Goal: Transaction & Acquisition: Purchase product/service

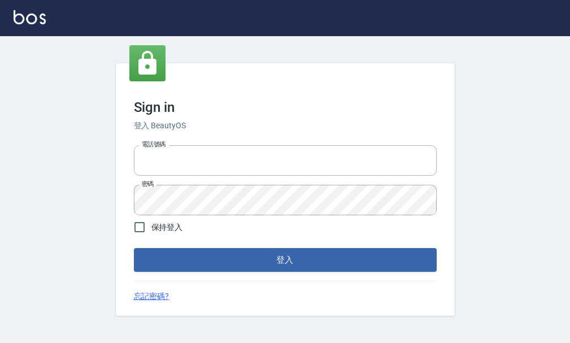
type input "25033354"
click at [246, 257] on button "登入" at bounding box center [285, 260] width 303 height 24
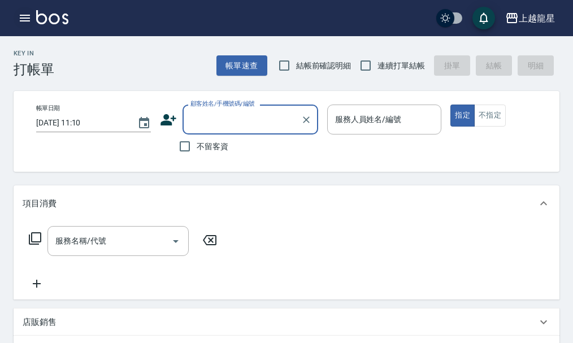
click at [26, 16] on icon "button" at bounding box center [25, 18] width 14 height 14
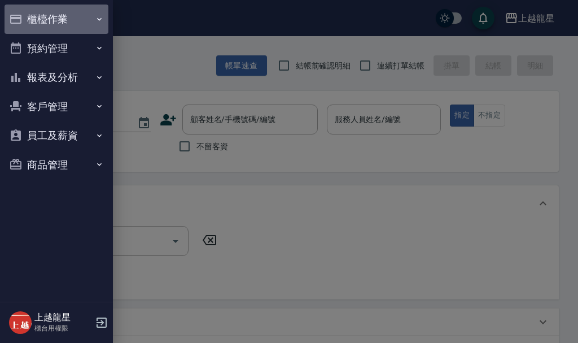
click at [46, 20] on button "櫃檯作業" at bounding box center [57, 19] width 104 height 29
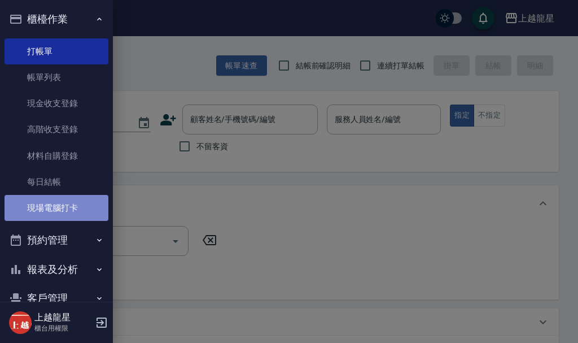
click at [67, 206] on link "現場電腦打卡" at bounding box center [57, 208] width 104 height 26
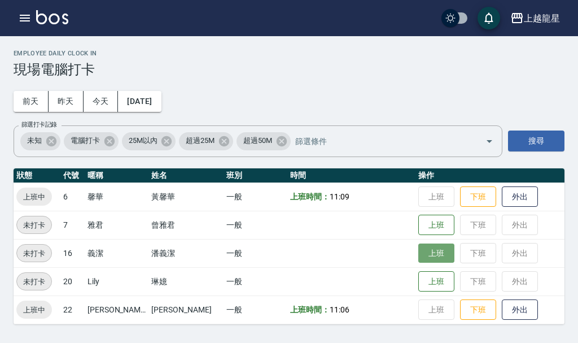
click at [418, 261] on button "上班" at bounding box center [436, 253] width 36 height 20
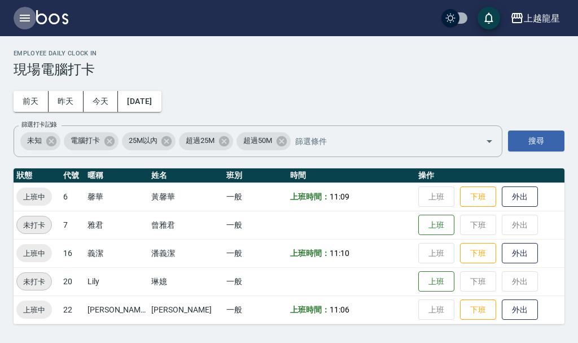
click at [27, 19] on icon "button" at bounding box center [25, 18] width 14 height 14
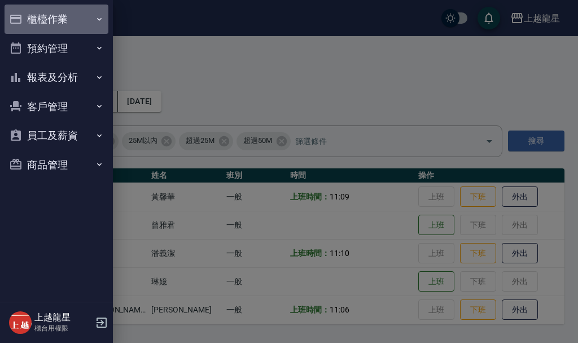
click at [64, 21] on button "櫃檯作業" at bounding box center [57, 19] width 104 height 29
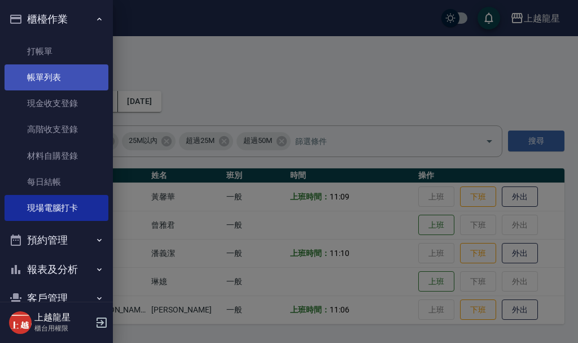
click at [64, 68] on link "帳單列表" at bounding box center [57, 77] width 104 height 26
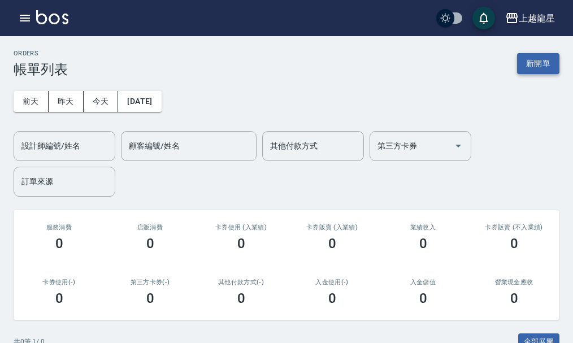
click at [526, 63] on button "新開單" at bounding box center [538, 63] width 42 height 21
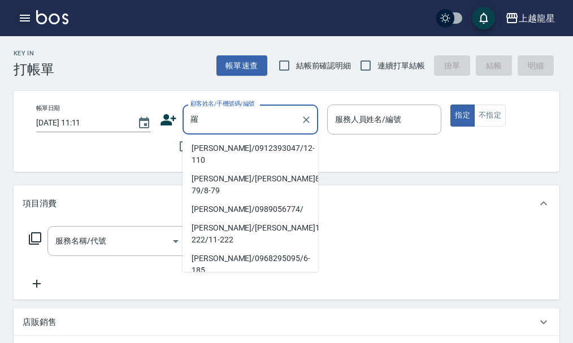
type input "羅"
click at [24, 16] on icon "button" at bounding box center [25, 18] width 10 height 7
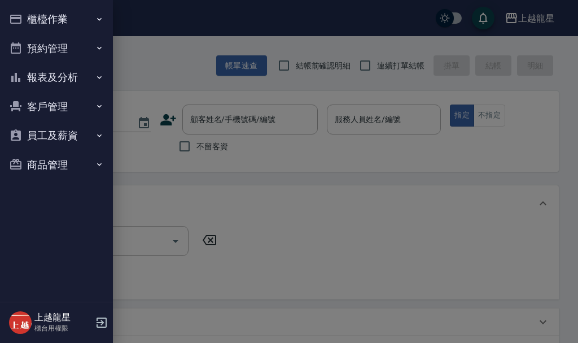
click at [24, 16] on button "櫃檯作業" at bounding box center [57, 19] width 104 height 29
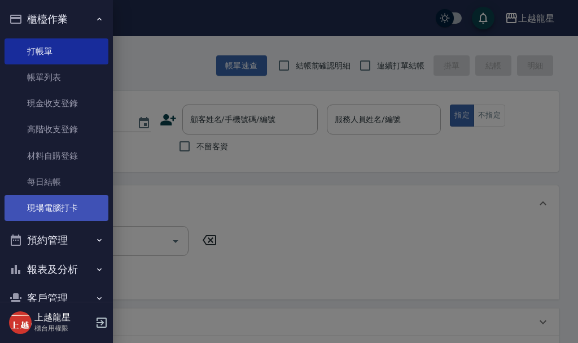
click at [52, 207] on link "現場電腦打卡" at bounding box center [57, 208] width 104 height 26
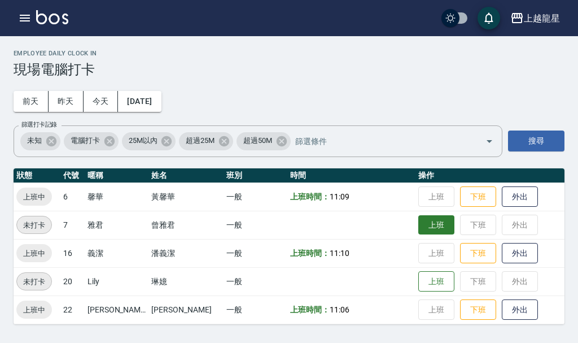
click at [418, 228] on button "上班" at bounding box center [436, 225] width 36 height 20
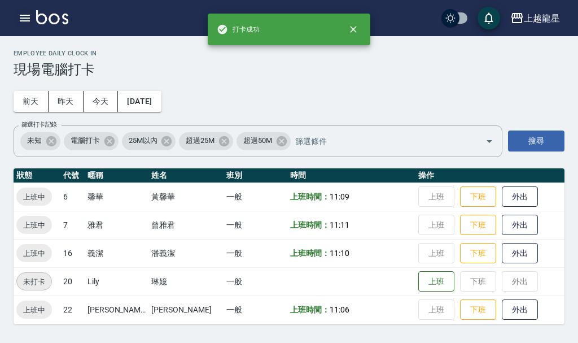
click at [22, 16] on icon "button" at bounding box center [25, 18] width 10 height 7
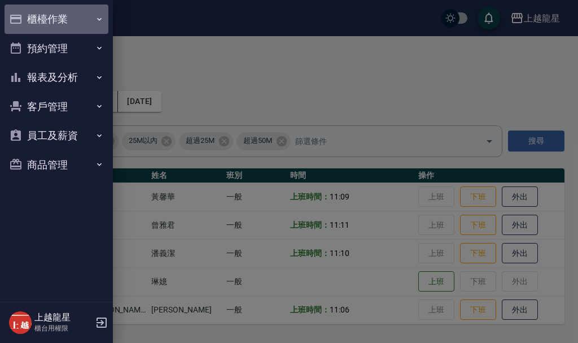
click at [53, 19] on button "櫃檯作業" at bounding box center [57, 19] width 104 height 29
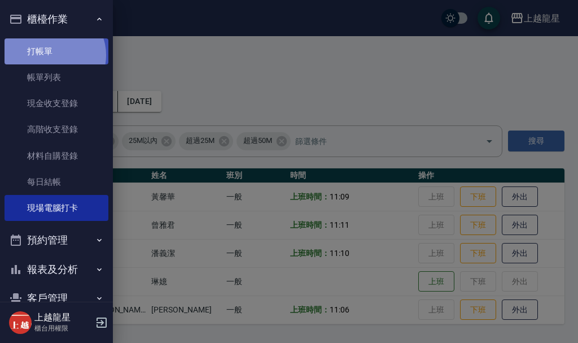
click at [54, 55] on link "打帳單" at bounding box center [57, 51] width 104 height 26
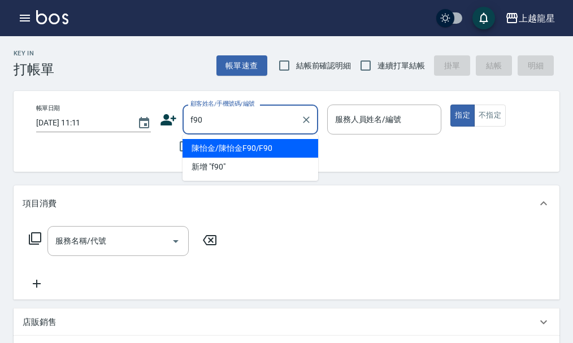
click at [254, 144] on li "陳怡金/陳怡金F90/F90" at bounding box center [250, 148] width 136 height 19
type input "陳怡金/陳怡金F90/F90"
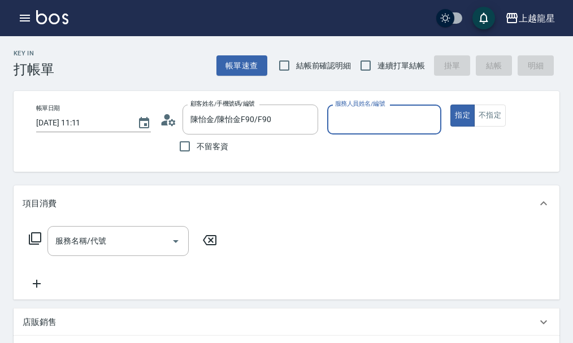
type input "馨華-6"
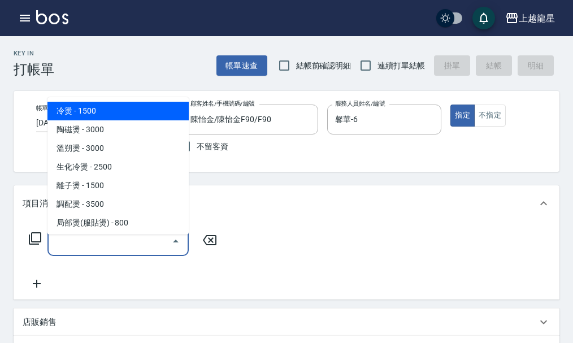
click at [142, 242] on input "服務名稱/代號" at bounding box center [110, 241] width 114 height 20
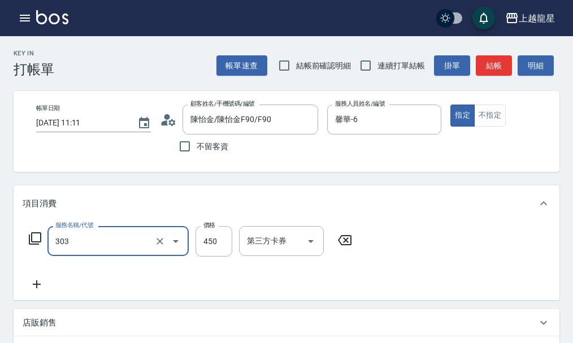
type input "剪髮(303)"
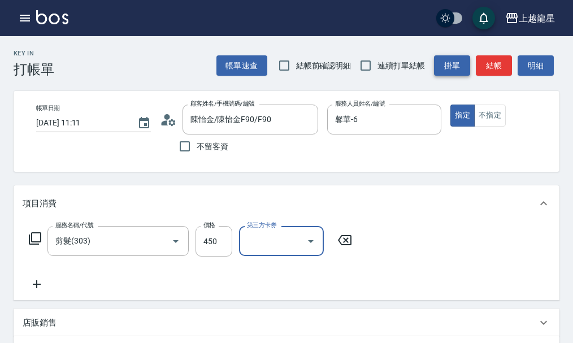
click at [466, 59] on button "掛單" at bounding box center [452, 65] width 36 height 21
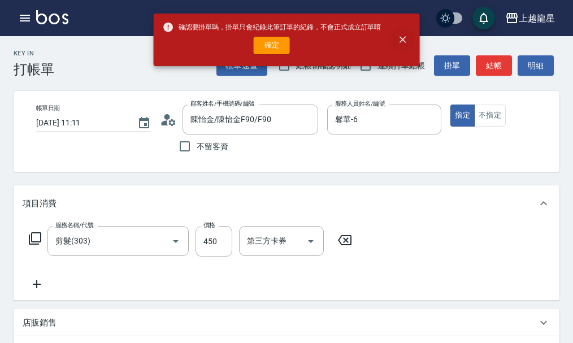
click at [405, 38] on icon "close" at bounding box center [401, 39] width 11 height 11
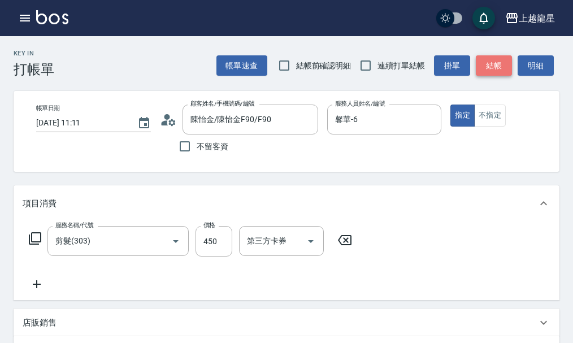
click at [490, 63] on button "結帳" at bounding box center [493, 65] width 36 height 21
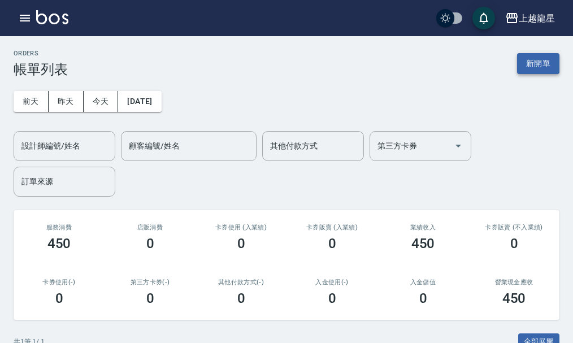
click at [544, 63] on button "新開單" at bounding box center [538, 63] width 42 height 21
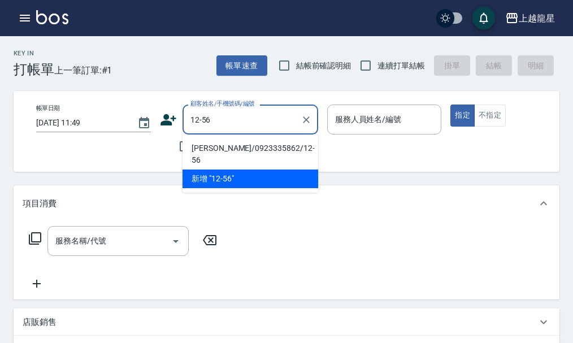
click at [231, 151] on li "林怡玲/0923335862/12-56" at bounding box center [250, 154] width 136 height 30
type input "林怡玲/0923335862/12-56"
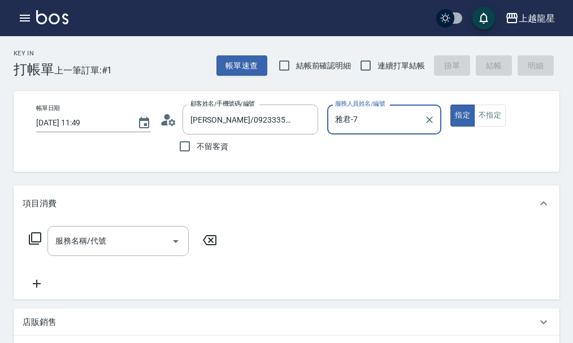
type input "雅君-7"
click at [111, 239] on div "服務名稱/代號" at bounding box center [117, 241] width 141 height 30
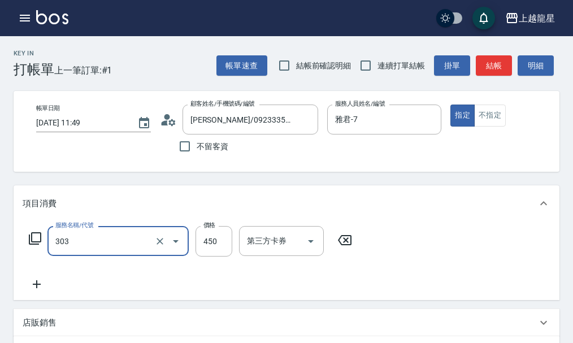
type input "剪髮(303)"
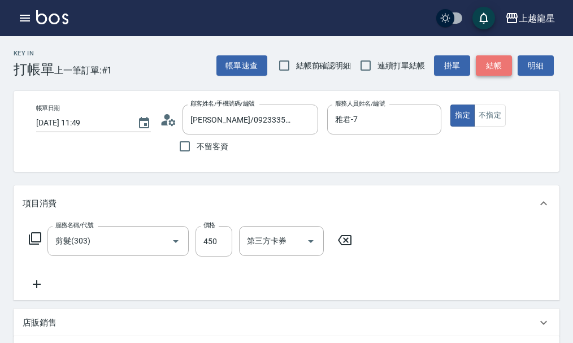
click at [489, 64] on button "結帳" at bounding box center [493, 65] width 36 height 21
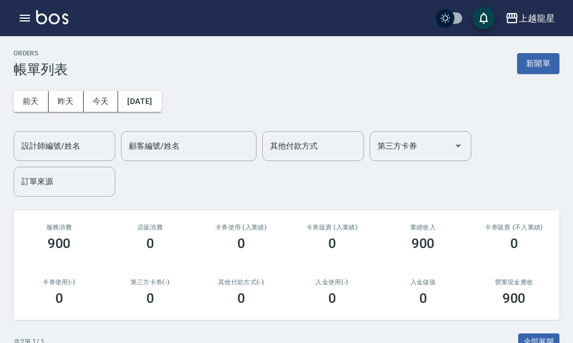
click at [546, 64] on button "新開單" at bounding box center [538, 63] width 42 height 21
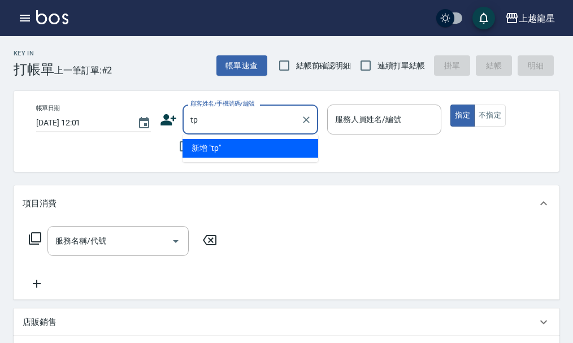
type input "t"
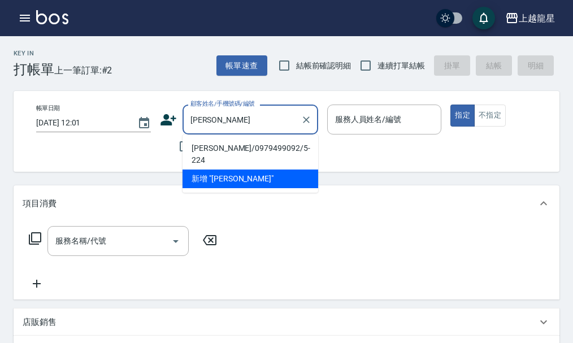
click at [219, 145] on li "陳韶勛/0979499092/5-224" at bounding box center [250, 154] width 136 height 30
type input "陳韶勛/0979499092/5-224"
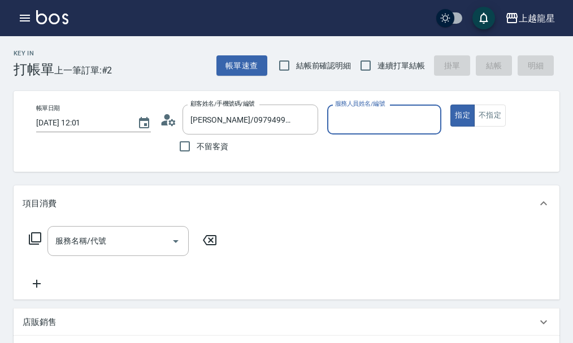
click at [163, 125] on icon at bounding box center [164, 122] width 7 height 5
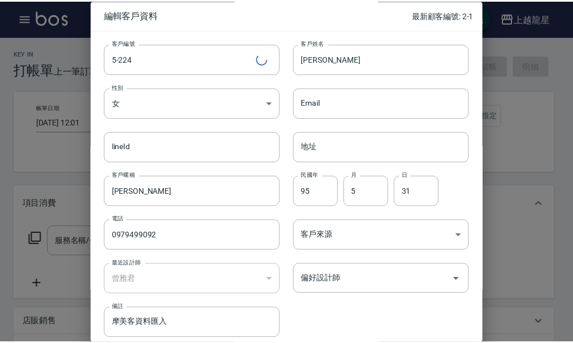
scroll to position [49, 0]
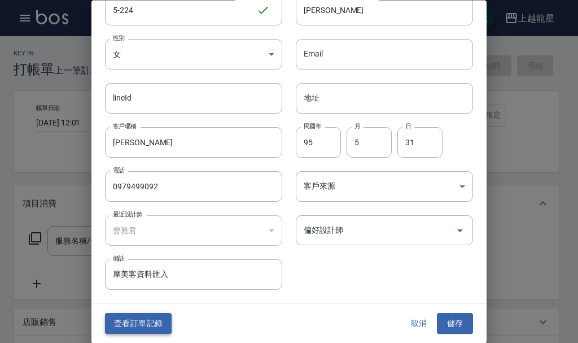
click at [150, 317] on button "查看訂單記錄" at bounding box center [138, 323] width 67 height 21
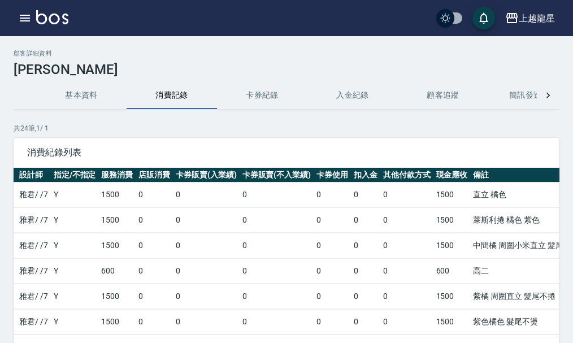
scroll to position [0, 198]
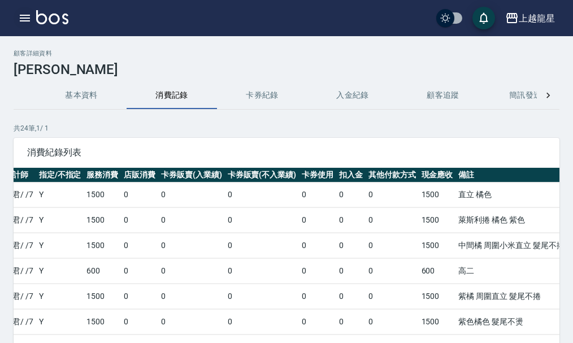
click at [23, 17] on icon "button" at bounding box center [25, 18] width 14 height 14
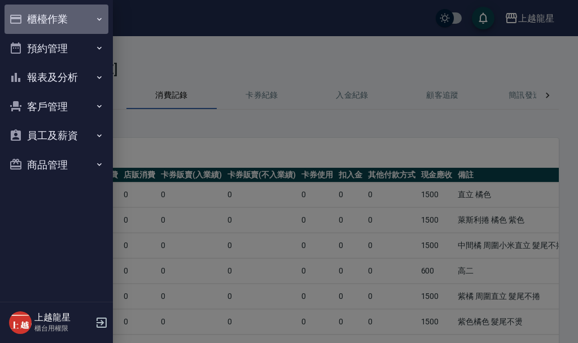
click at [69, 13] on button "櫃檯作業" at bounding box center [57, 19] width 104 height 29
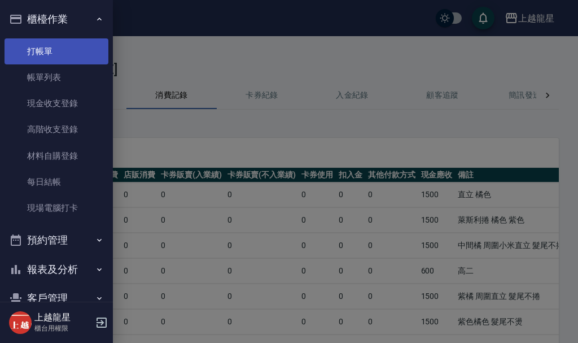
click at [72, 50] on link "打帳單" at bounding box center [57, 51] width 104 height 26
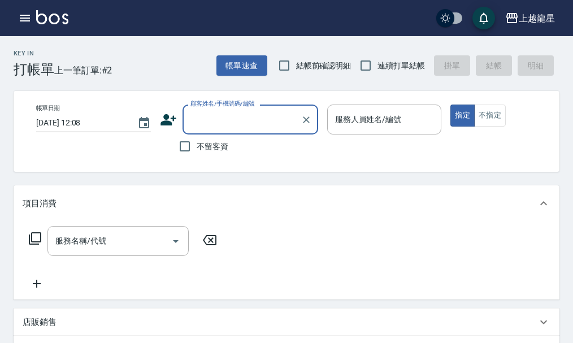
click at [212, 128] on input "顧客姓名/手機號碼/編號" at bounding box center [241, 120] width 108 height 20
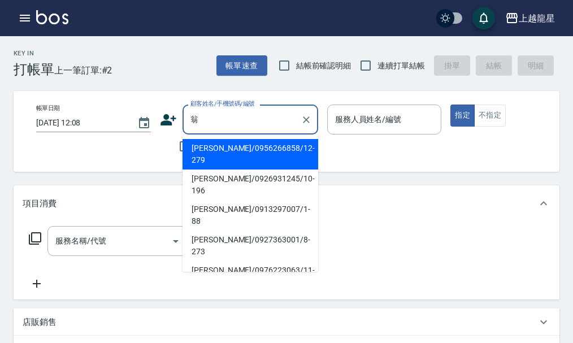
click at [220, 147] on li "翁婕盈/0956266858/12-279" at bounding box center [250, 154] width 136 height 30
type input "翁婕盈/0956266858/12-279"
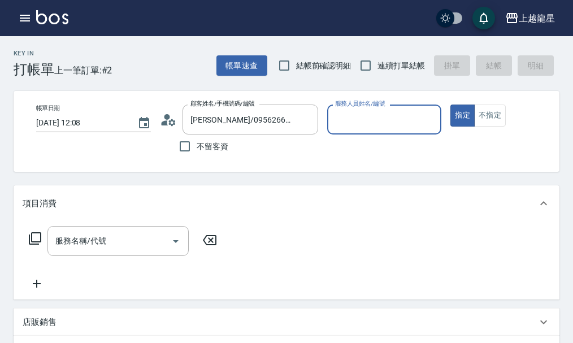
type input "Alisa-10"
click at [102, 252] on div "服務名稱/代號 服務名稱/代號" at bounding box center [117, 241] width 141 height 30
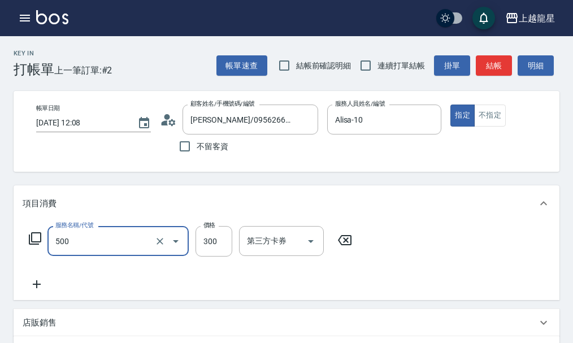
type input "一般洗髮(500)"
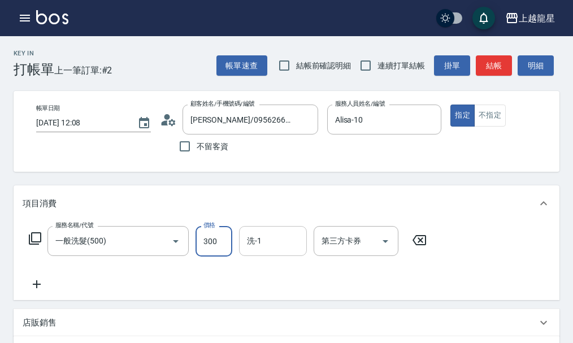
click at [263, 238] on div "洗-1" at bounding box center [273, 241] width 68 height 30
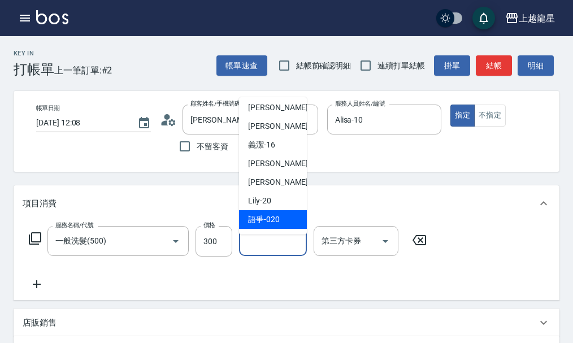
scroll to position [169, 0]
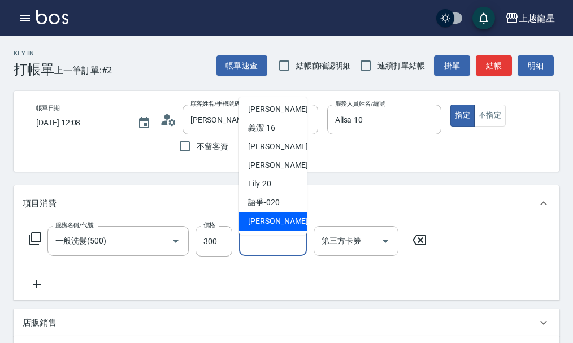
click at [273, 216] on span "阿琳 -22" at bounding box center [283, 221] width 71 height 12
type input "阿琳-22"
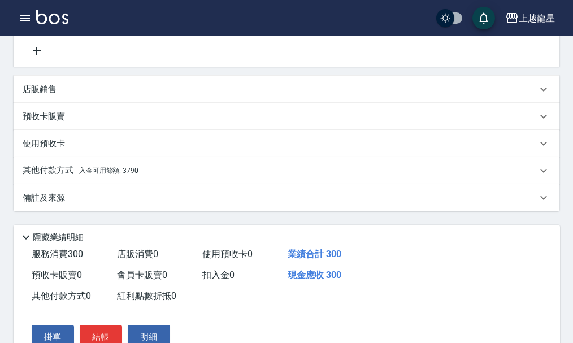
scroll to position [282, 0]
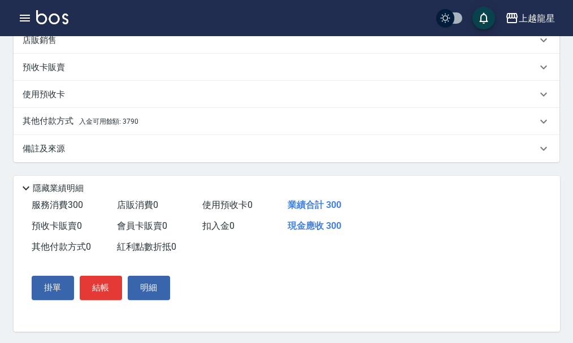
click at [104, 124] on div "其他付款方式 入金可用餘額: 3790" at bounding box center [286, 121] width 545 height 27
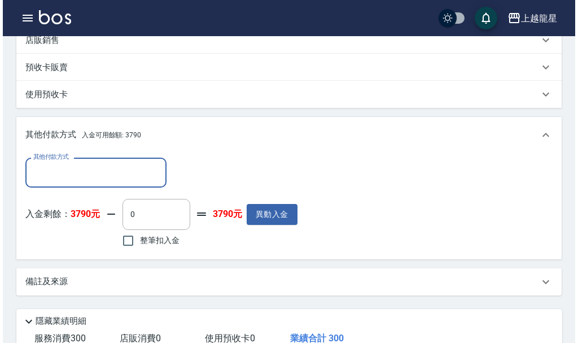
scroll to position [0, 0]
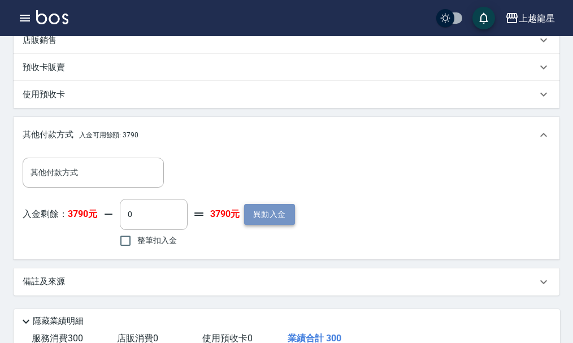
click at [256, 222] on button "異動入金" at bounding box center [269, 214] width 51 height 21
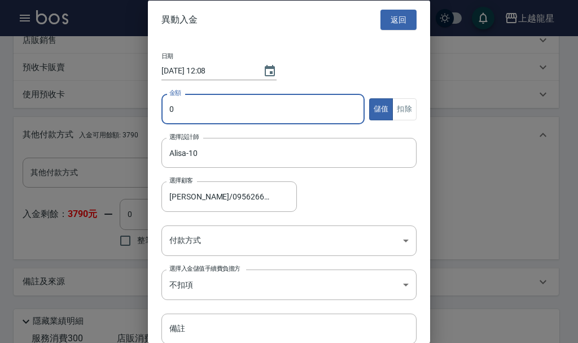
click at [297, 116] on input "0" at bounding box center [262, 109] width 203 height 30
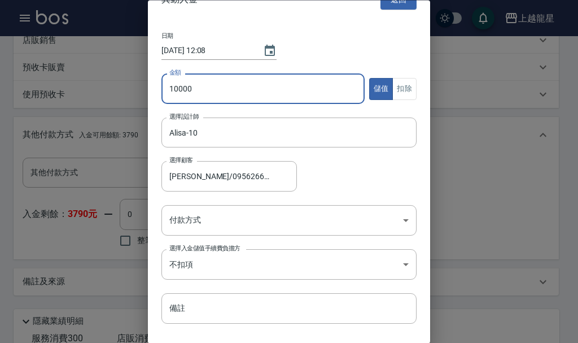
scroll to position [46, 0]
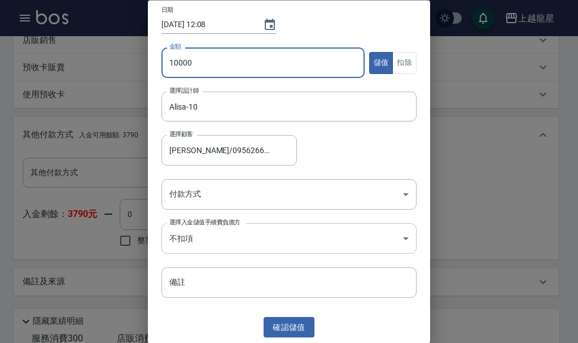
type input "10000"
click at [228, 237] on body "上越龍星 登出 櫃檯作業 打帳單 帳單列表 現金收支登錄 高階收支登錄 材料自購登錄 每日結帳 現場電腦打卡 預約管理 預約管理 單日預約紀錄 單週預約紀錄 …" at bounding box center [289, 98] width 578 height 760
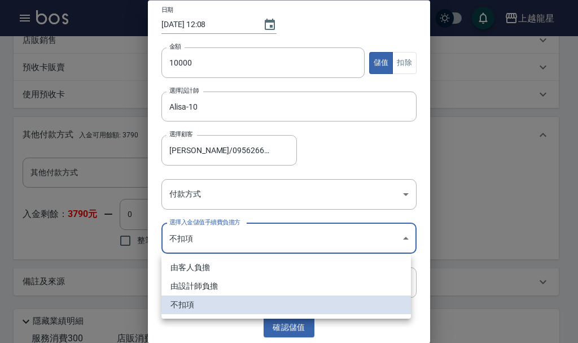
click at [204, 268] on li "由客人負擔" at bounding box center [286, 267] width 250 height 19
type input "BYCUSTOMER"
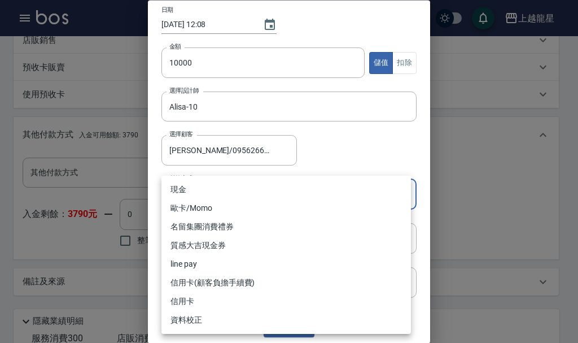
click at [222, 193] on body "上越龍星 登出 櫃檯作業 打帳單 帳單列表 現金收支登錄 高階收支登錄 材料自購登錄 每日結帳 現場電腦打卡 預約管理 預約管理 單日預約紀錄 單週預約紀錄 …" at bounding box center [289, 98] width 578 height 760
click at [212, 194] on li "現金" at bounding box center [286, 189] width 250 height 19
type input "現金"
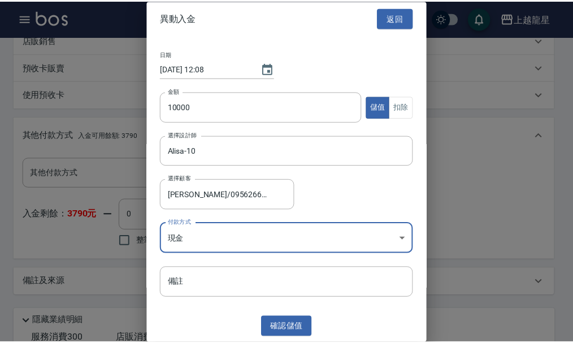
scroll to position [2, 0]
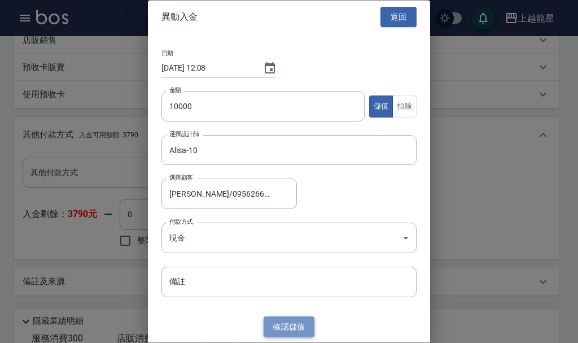
click at [271, 323] on button "確認 儲值" at bounding box center [289, 326] width 51 height 21
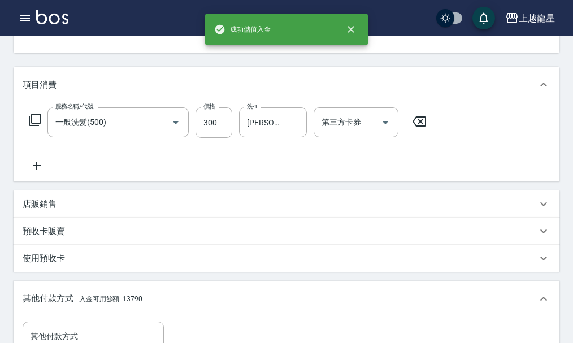
scroll to position [113, 0]
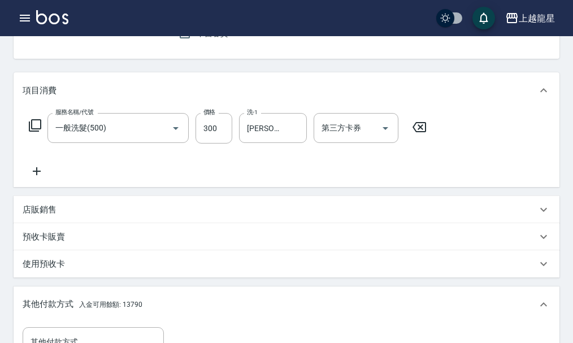
click at [159, 223] on div "店販銷售" at bounding box center [286, 209] width 545 height 27
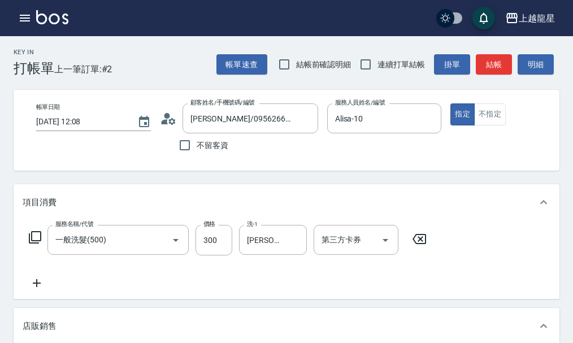
scroll to position [0, 0]
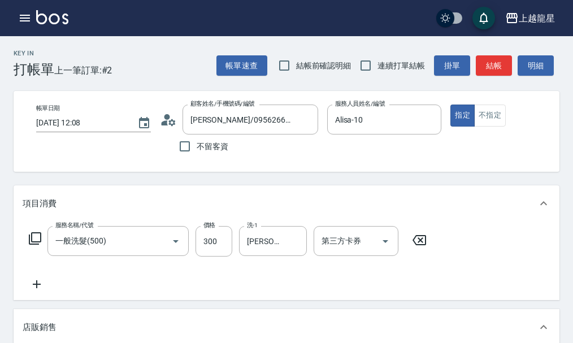
click at [42, 290] on icon at bounding box center [37, 284] width 28 height 14
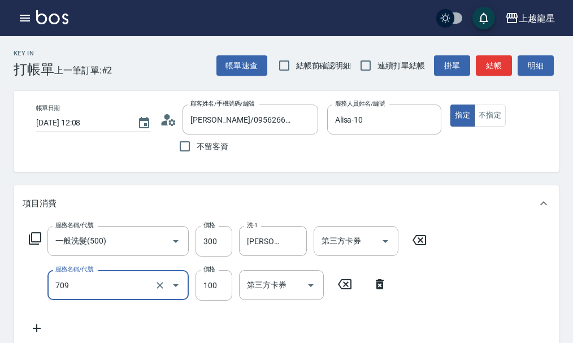
type input "電棒.夾直(709)"
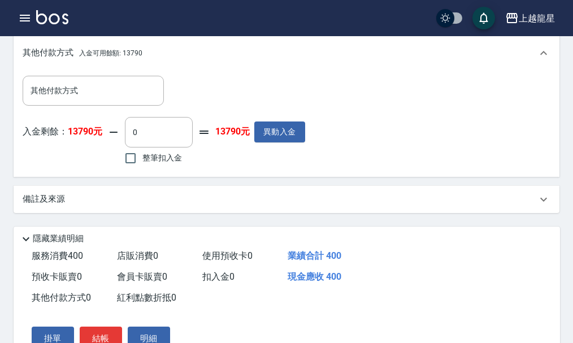
scroll to position [508, 0]
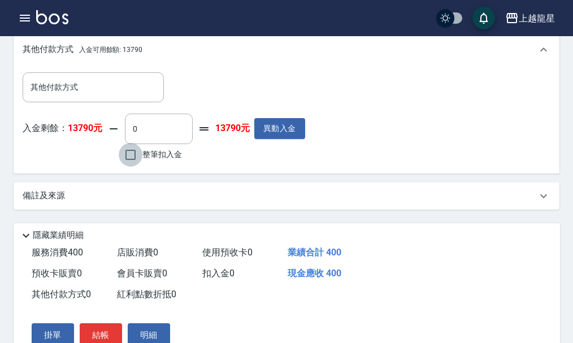
click at [128, 158] on input "整筆扣入金" at bounding box center [131, 155] width 24 height 24
checkbox input "true"
type input "400"
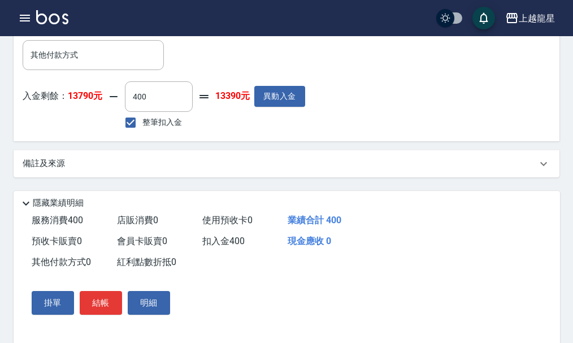
scroll to position [571, 0]
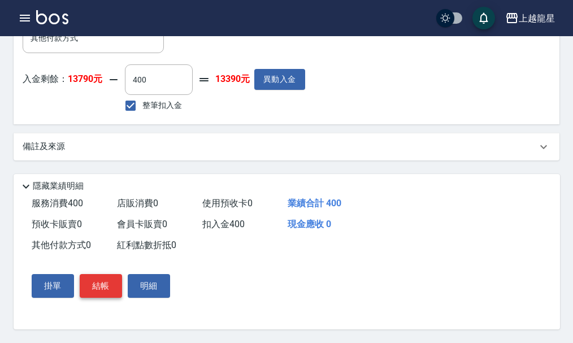
click at [104, 286] on button "結帳" at bounding box center [101, 286] width 42 height 24
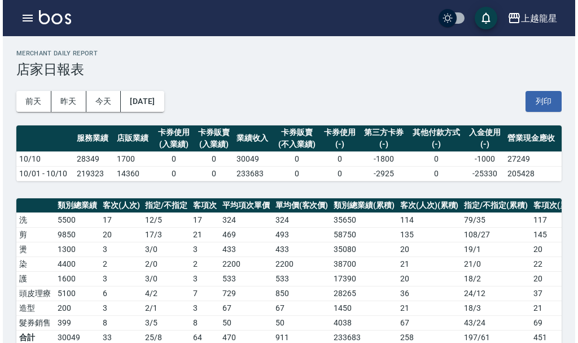
scroll to position [339, 0]
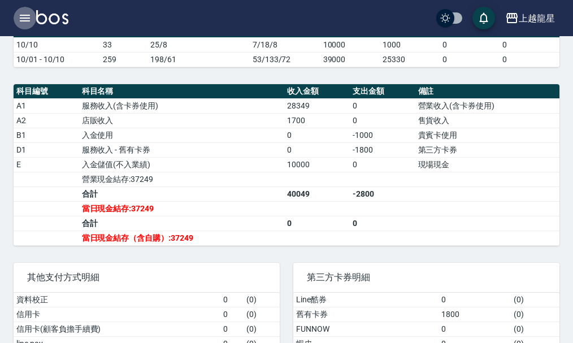
click at [23, 17] on icon "button" at bounding box center [25, 18] width 14 height 14
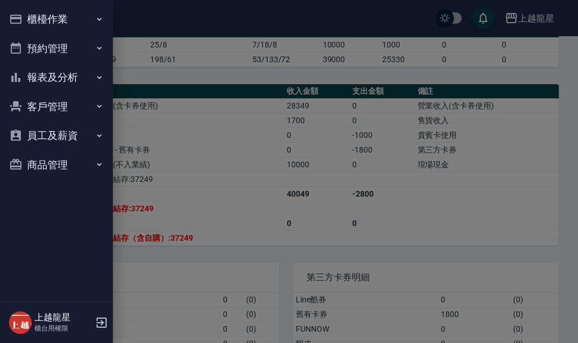
click at [43, 46] on button "預約管理" at bounding box center [57, 48] width 104 height 29
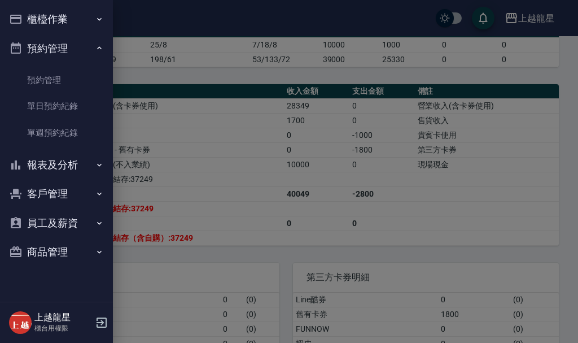
click at [60, 106] on link "單日預約紀錄" at bounding box center [57, 106] width 104 height 26
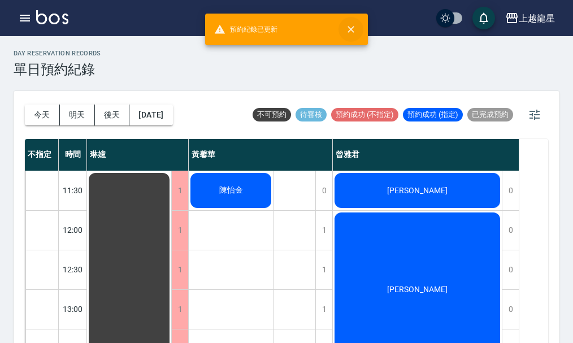
click at [352, 27] on icon "close" at bounding box center [350, 29] width 11 height 11
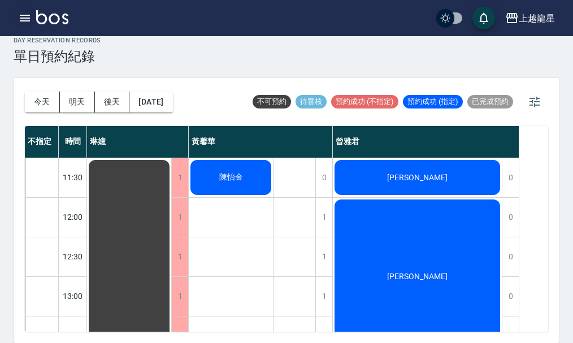
click at [25, 16] on icon "button" at bounding box center [25, 18] width 10 height 7
